Goal: Transaction & Acquisition: Subscribe to service/newsletter

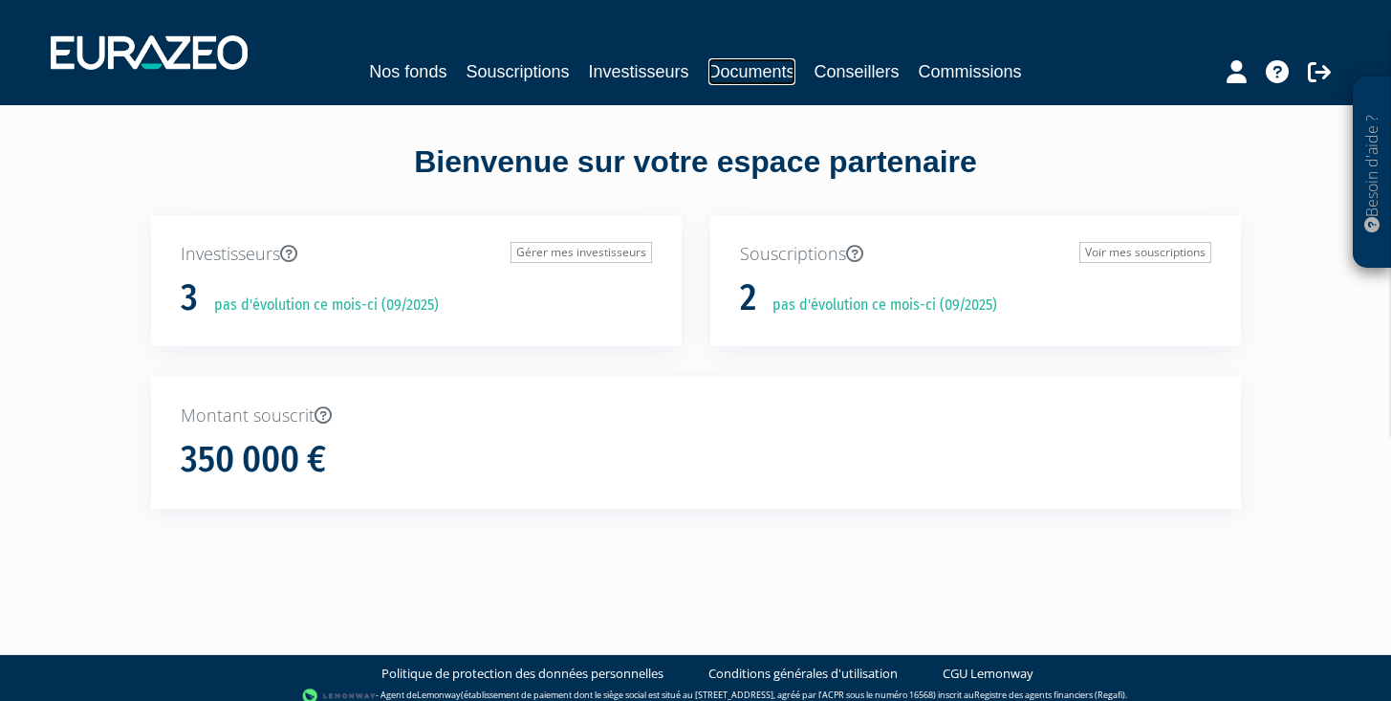
click at [730, 76] on link "Documents" at bounding box center [751, 71] width 87 height 27
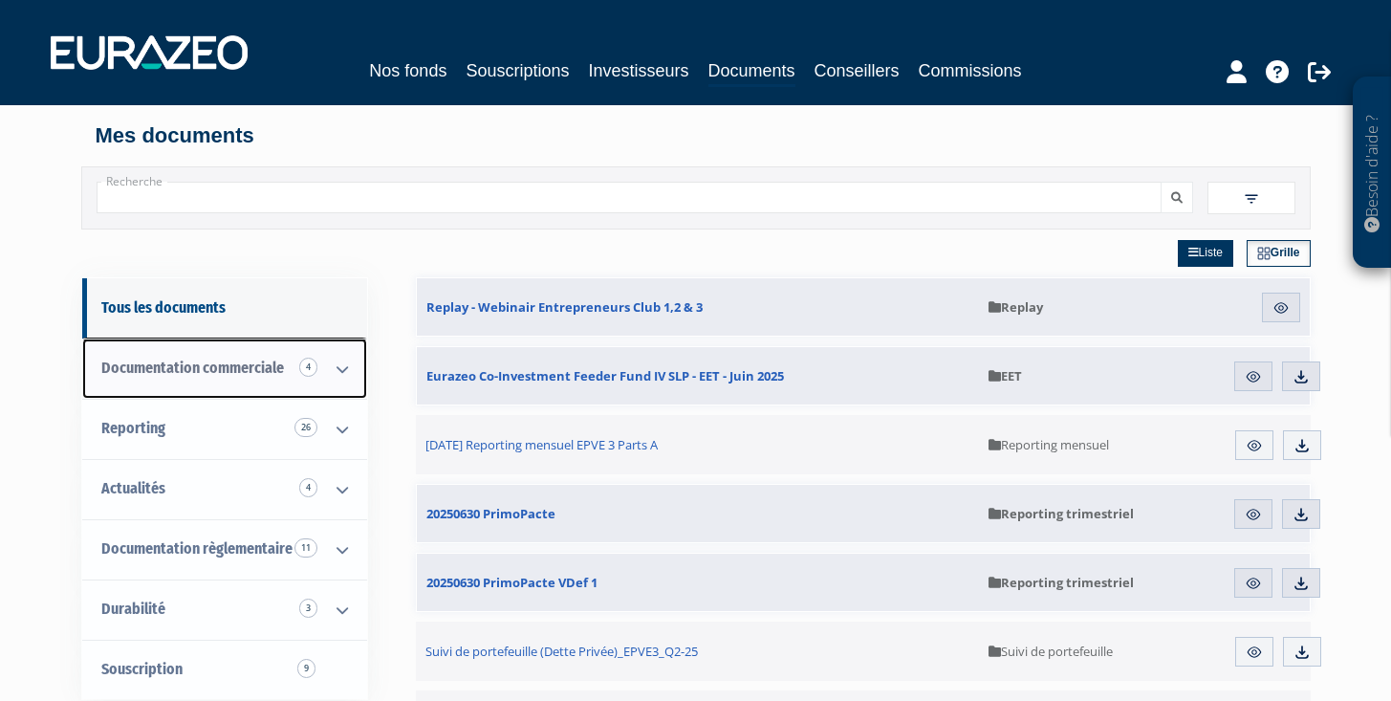
click at [228, 367] on span "Documentation commerciale 4" at bounding box center [192, 368] width 183 height 18
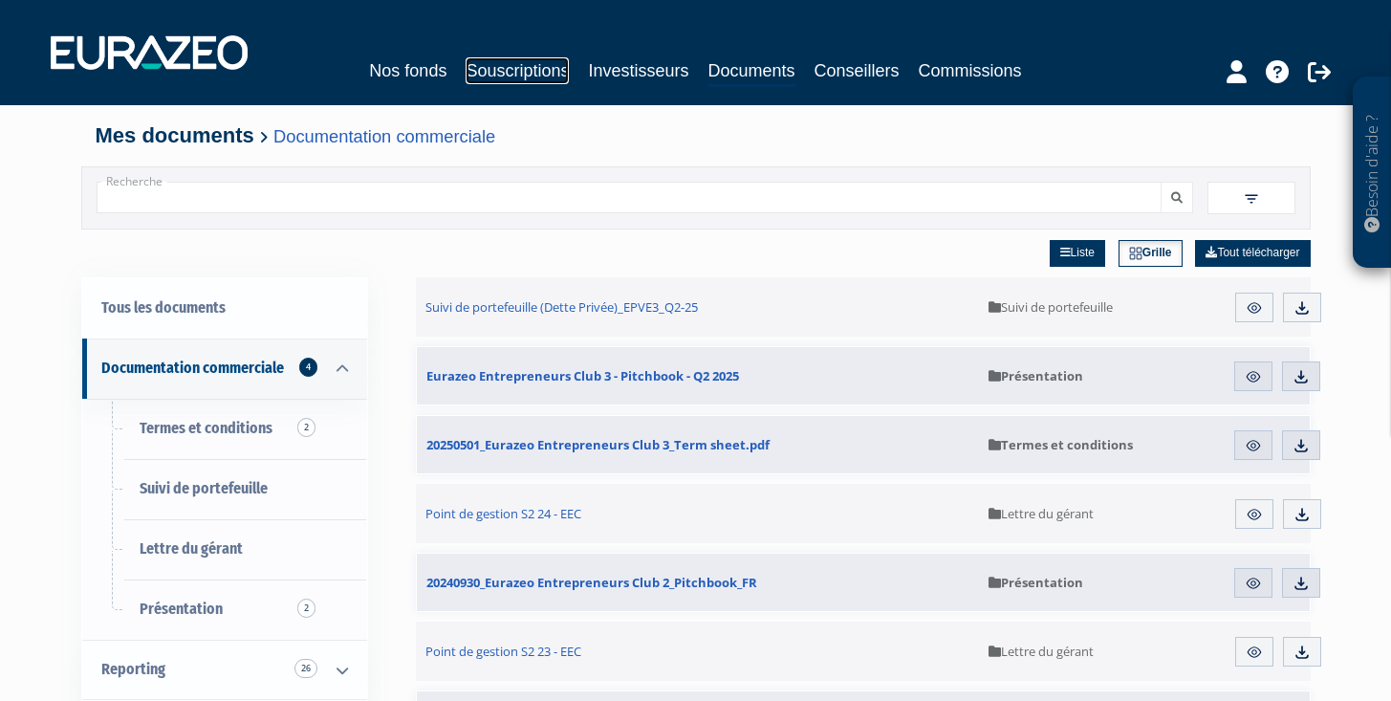
click at [502, 74] on link "Souscriptions" at bounding box center [517, 70] width 103 height 27
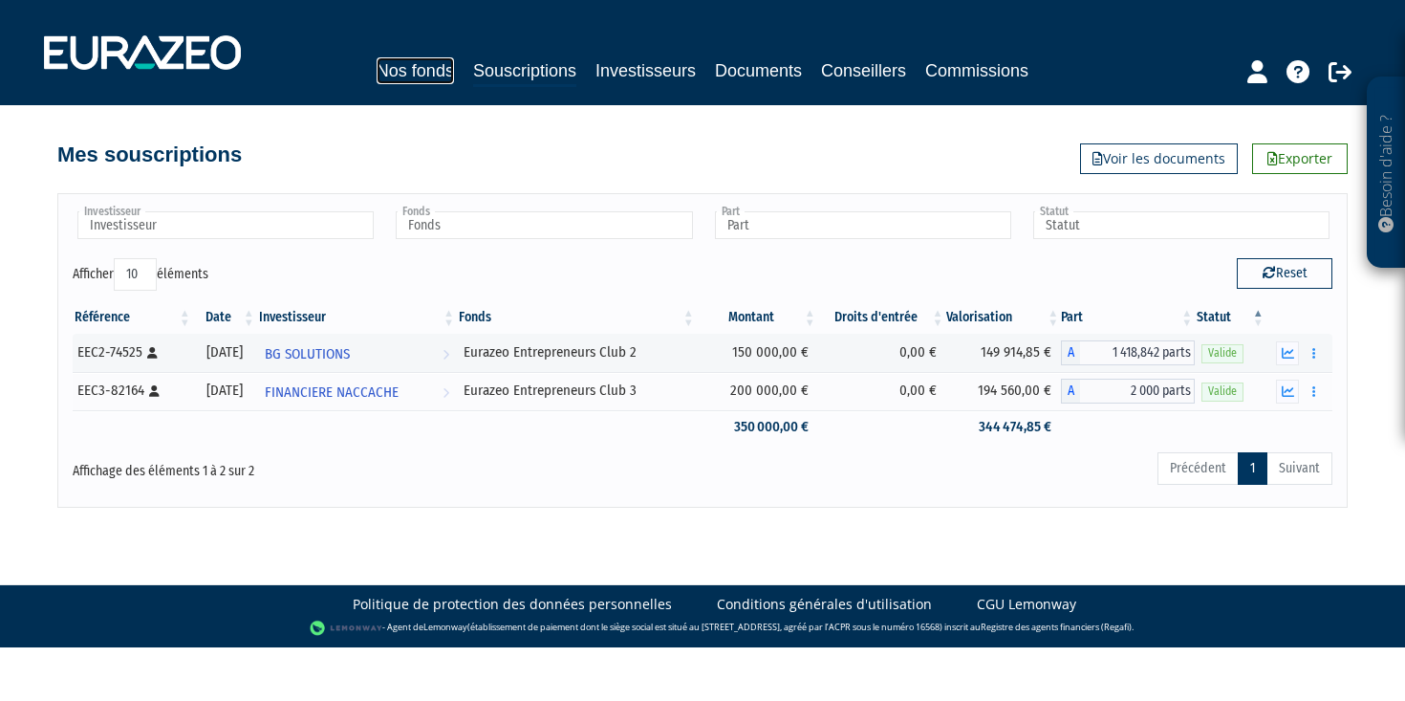
click at [414, 78] on link "Nos fonds" at bounding box center [415, 70] width 77 height 27
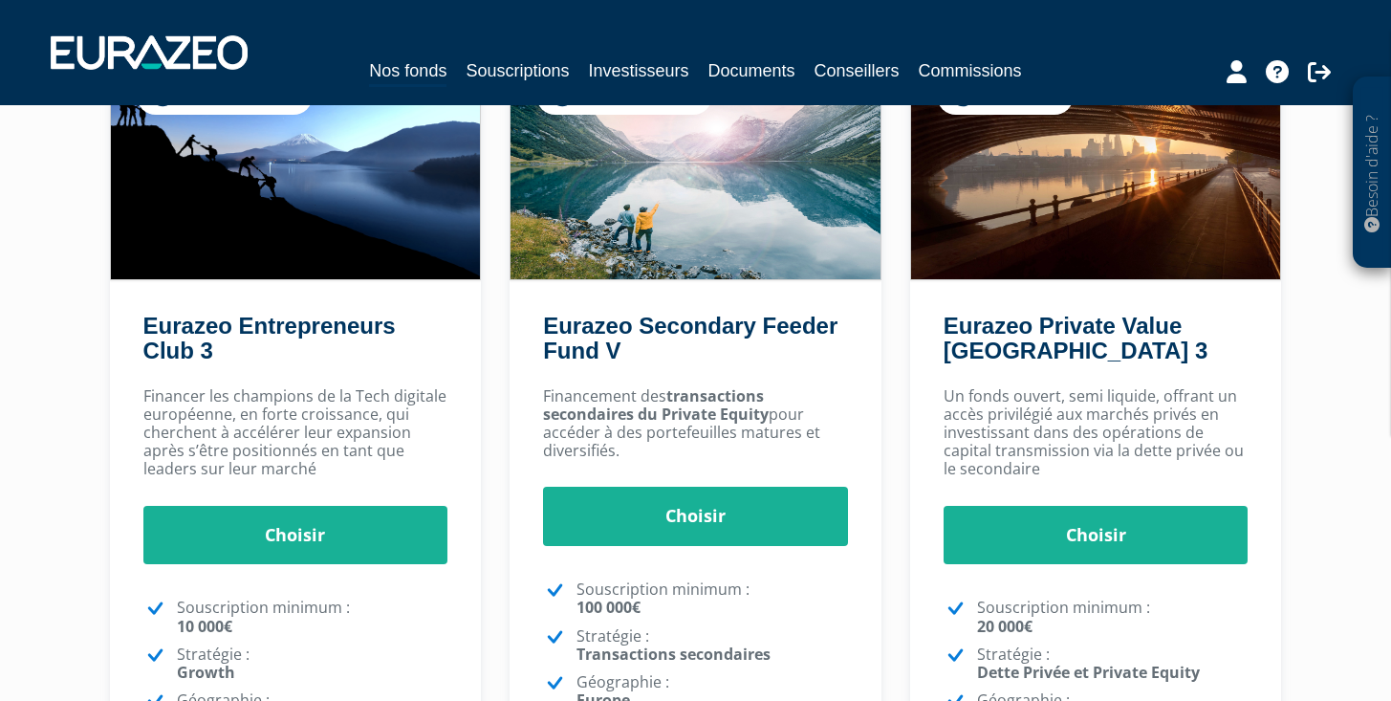
scroll to position [297, 0]
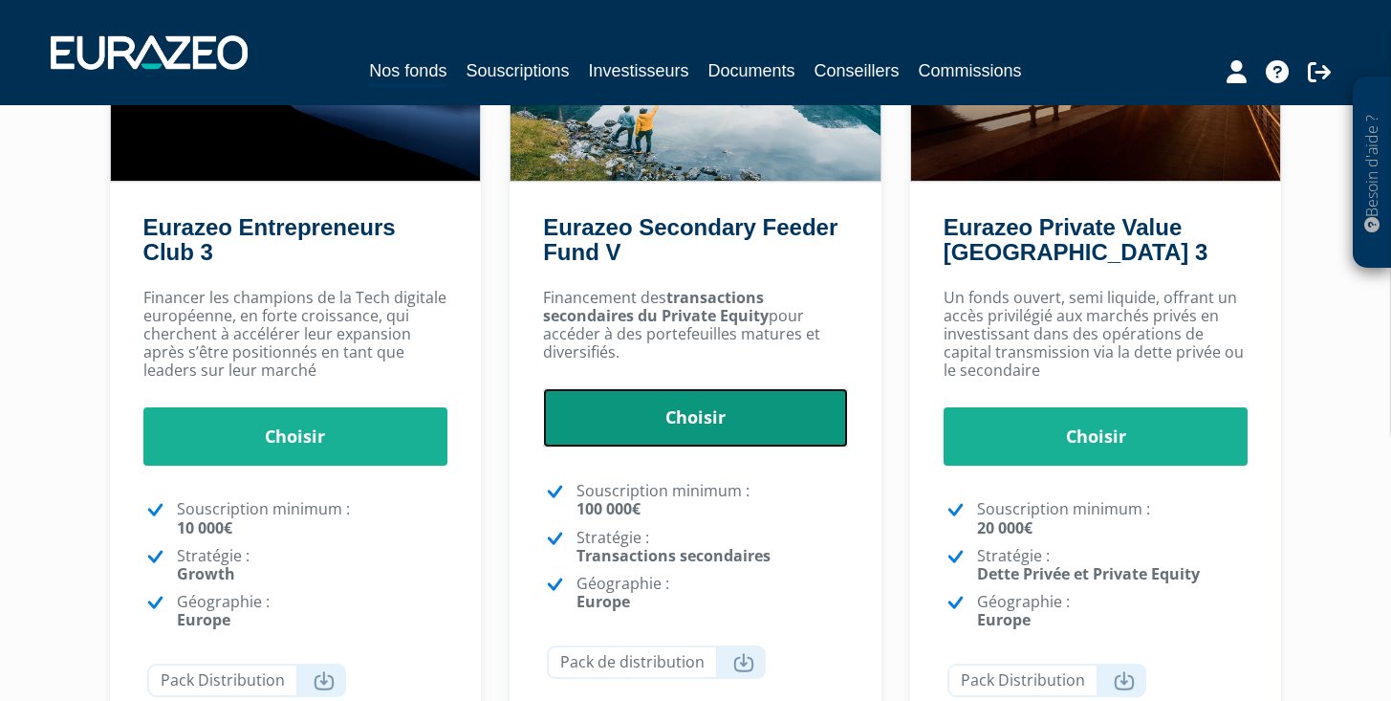
click at [691, 420] on link "Choisir" at bounding box center [695, 417] width 305 height 59
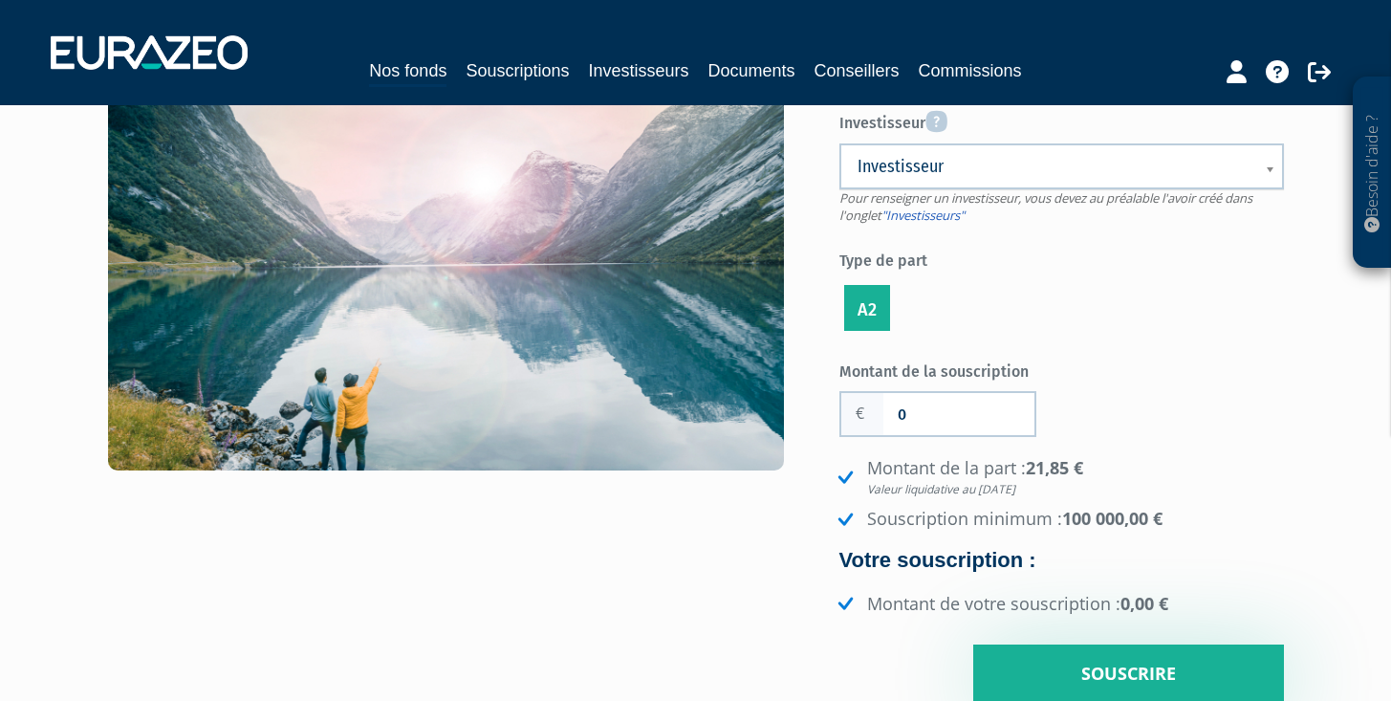
scroll to position [247, 0]
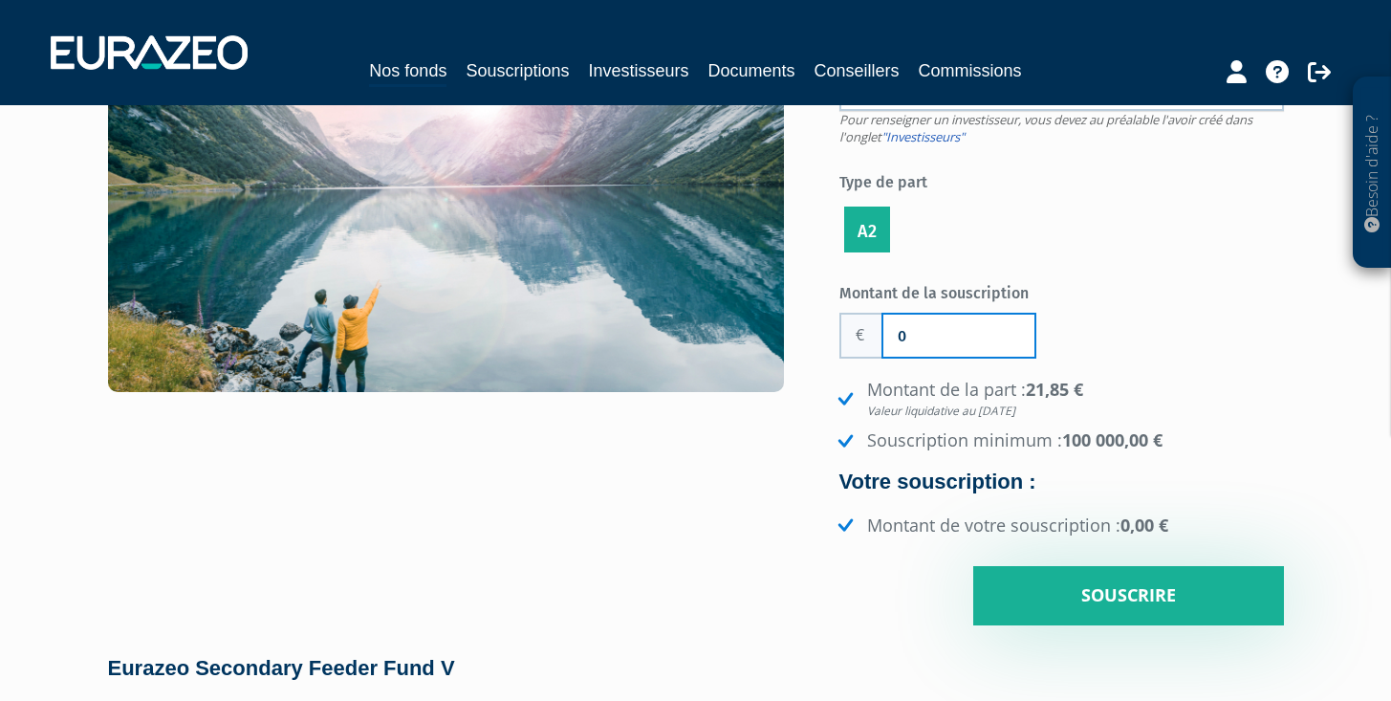
click at [916, 323] on input "0" at bounding box center [958, 336] width 151 height 42
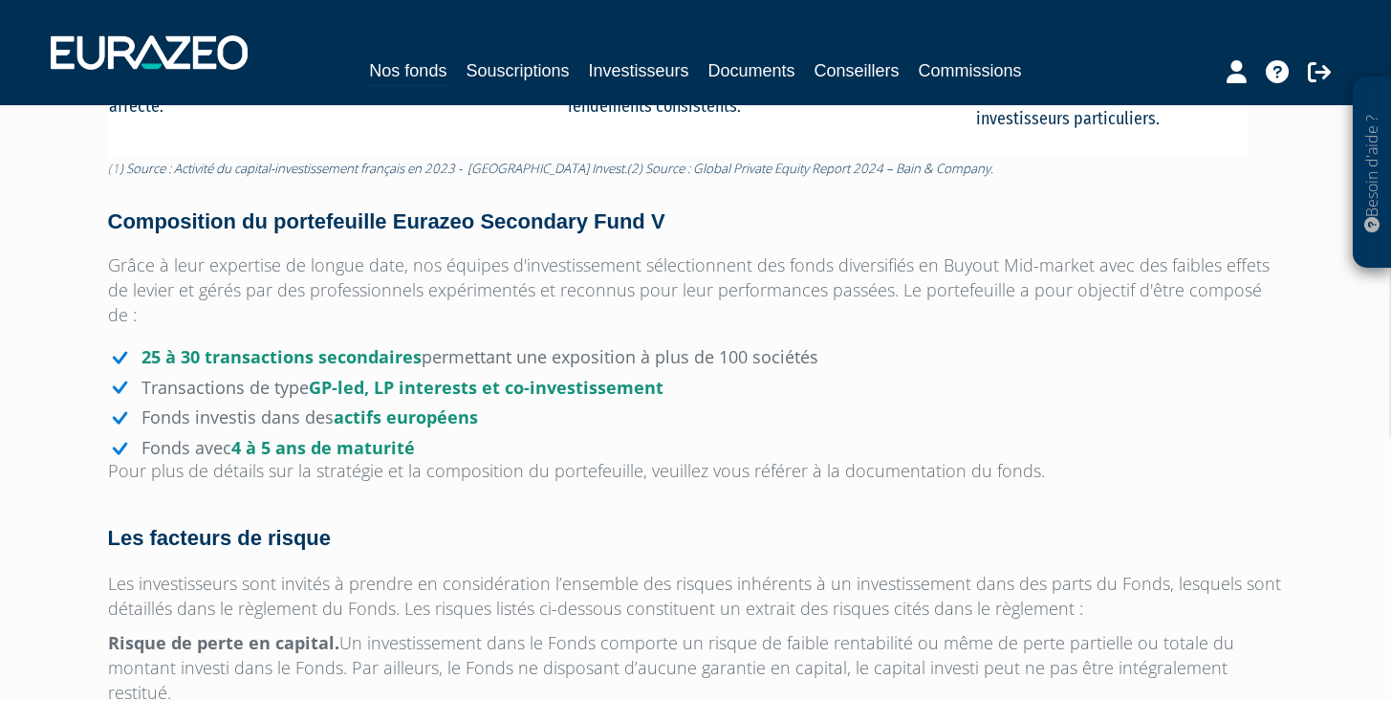
scroll to position [1903, 0]
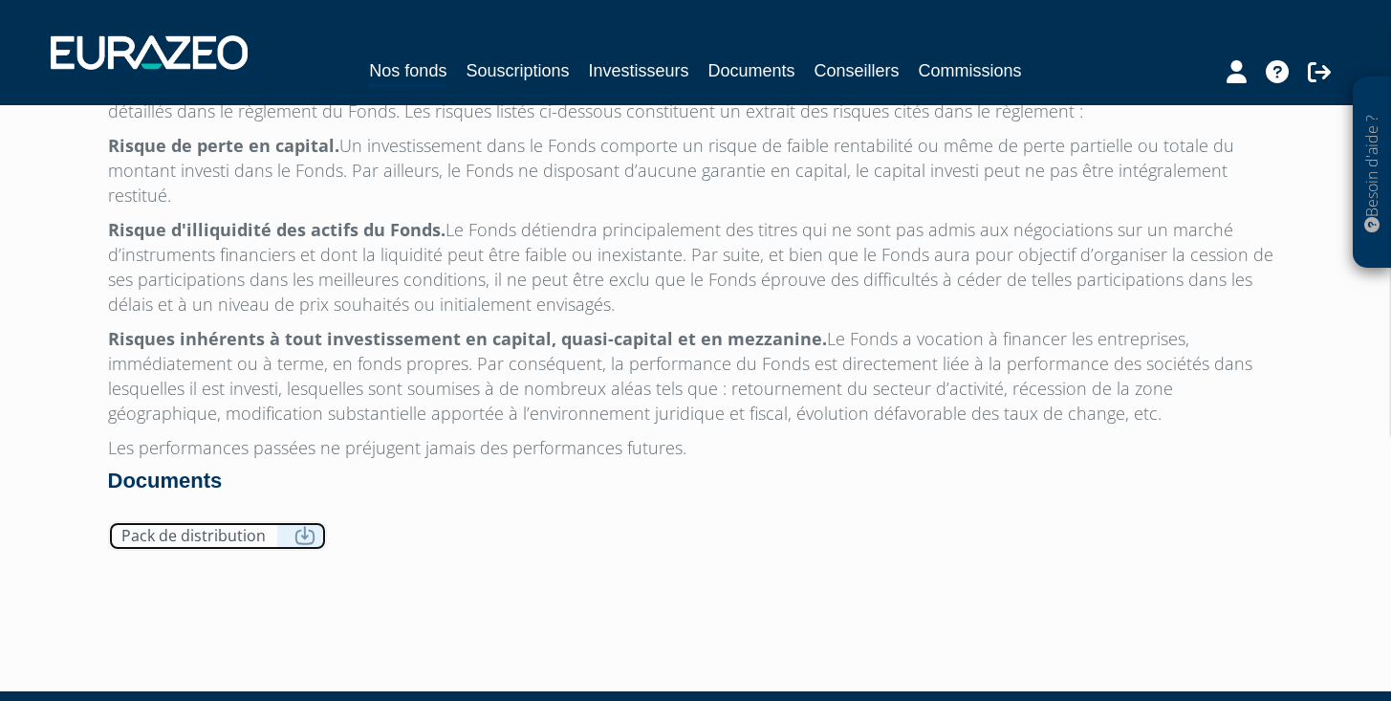
click at [295, 526] on icon at bounding box center [304, 535] width 21 height 19
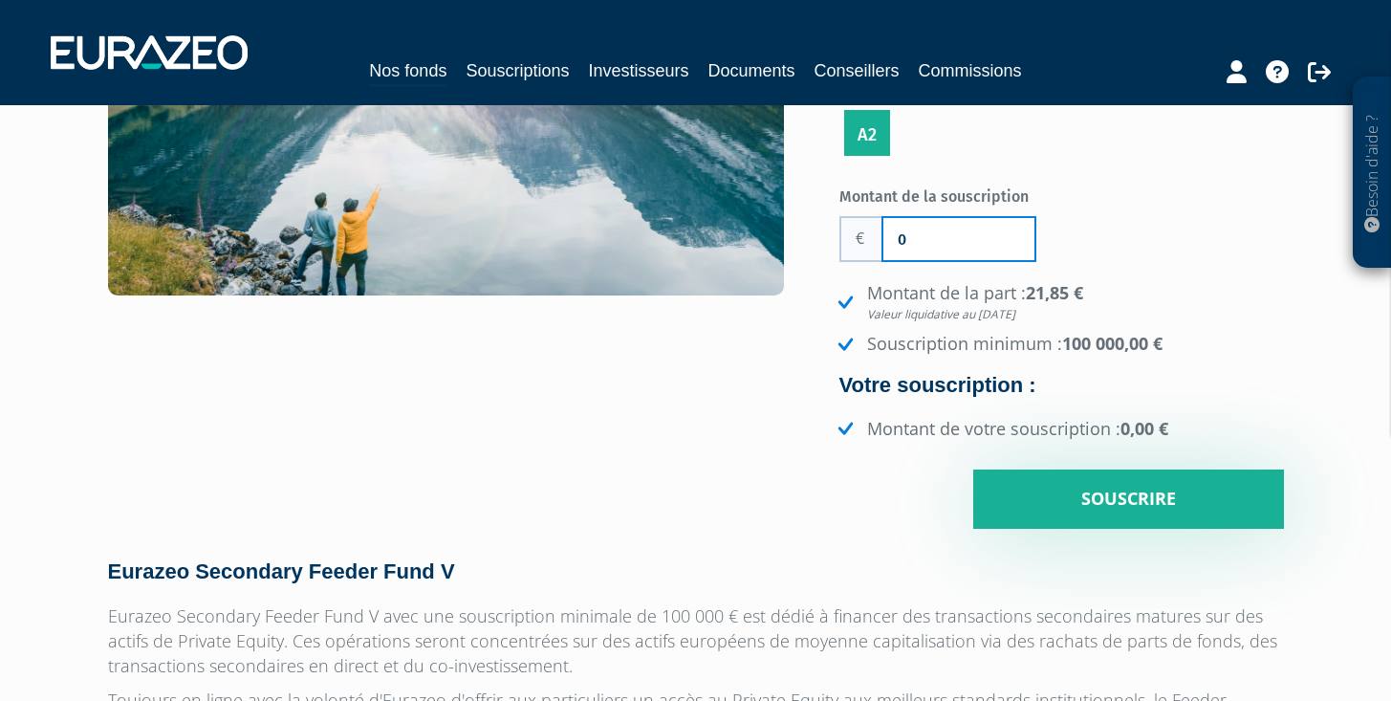
click at [947, 250] on input "0" at bounding box center [958, 239] width 151 height 42
drag, startPoint x: 947, startPoint y: 243, endPoint x: 817, endPoint y: 250, distance: 129.3
click at [818, 250] on div "Jusqu’au [DATE] Eurazeo Secondary Feeder Fund V Investisseur Pour renseigner un…" at bounding box center [696, 181] width 1205 height 696
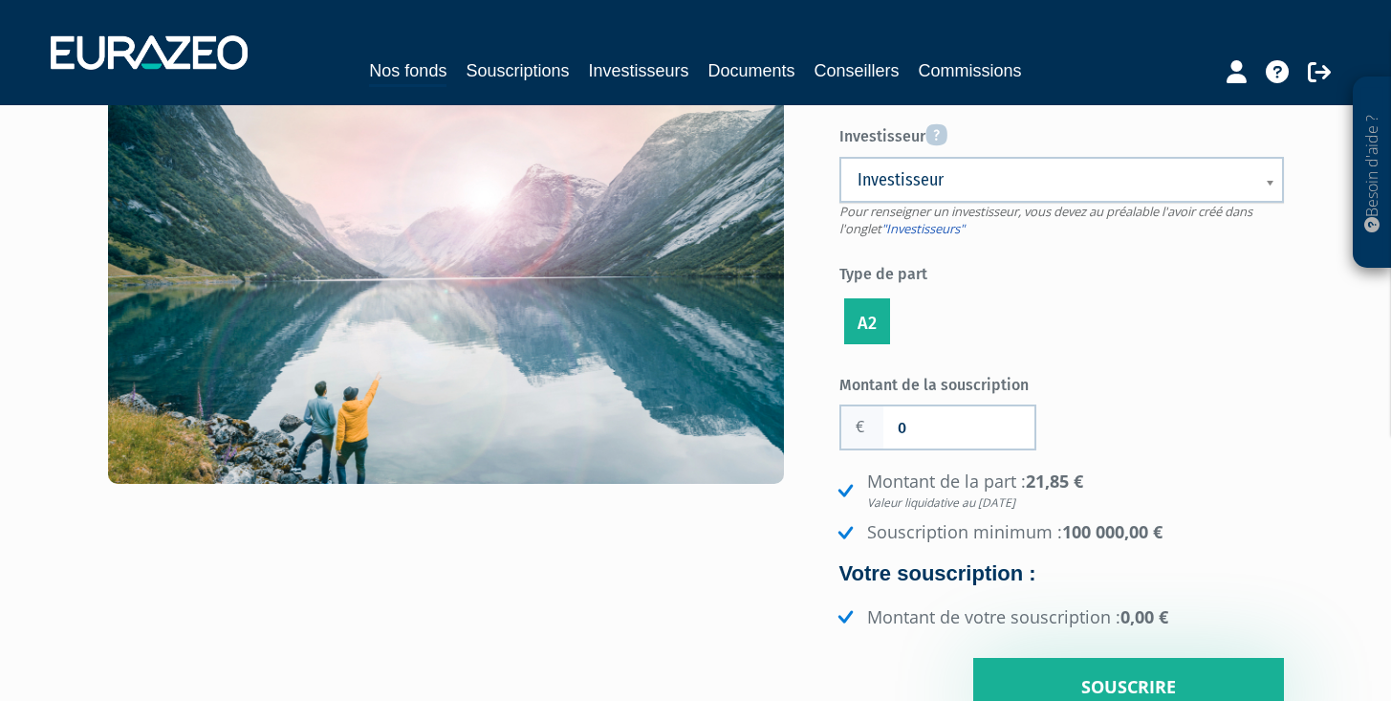
scroll to position [185, 0]
